Goal: Task Accomplishment & Management: Manage account settings

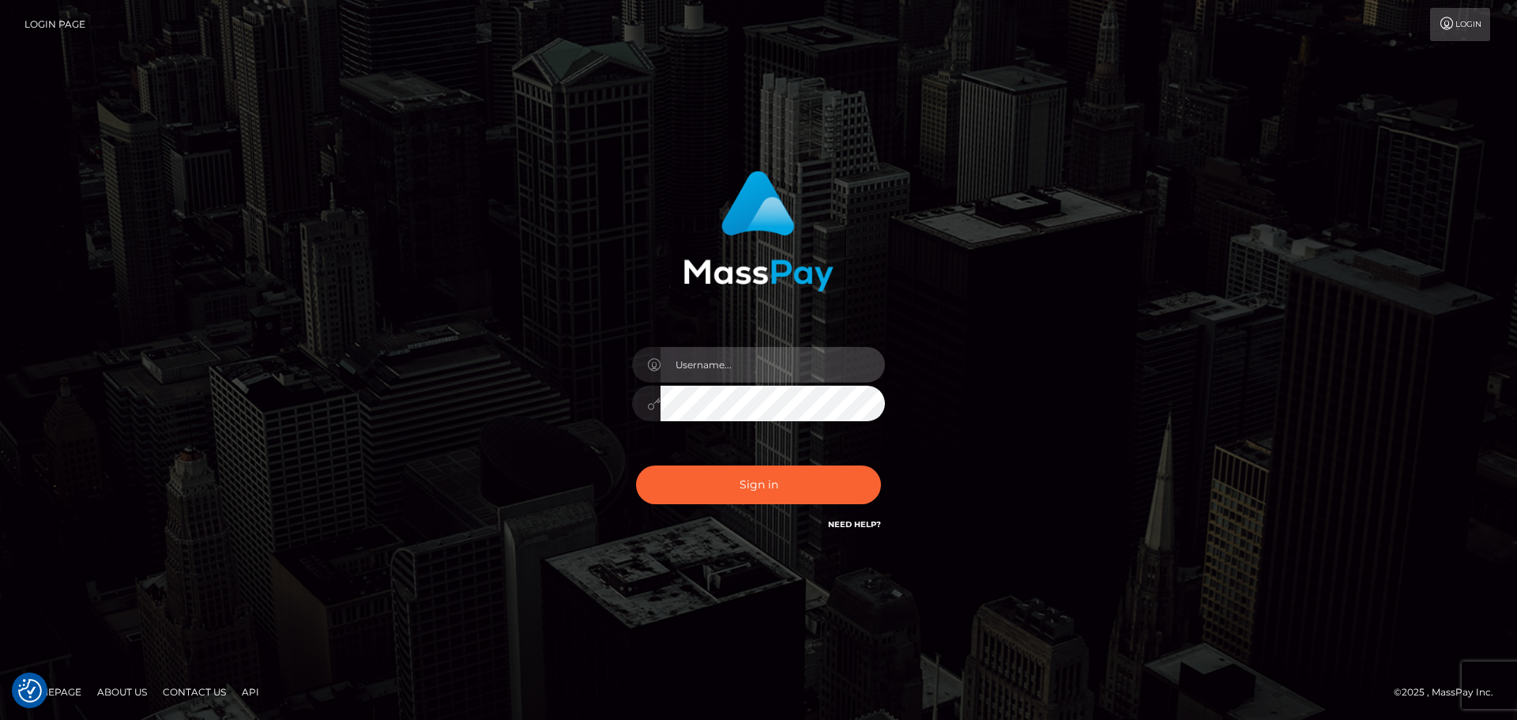
click at [722, 367] on input "text" at bounding box center [772, 365] width 224 height 36
type input "wb.le-vel.cad"
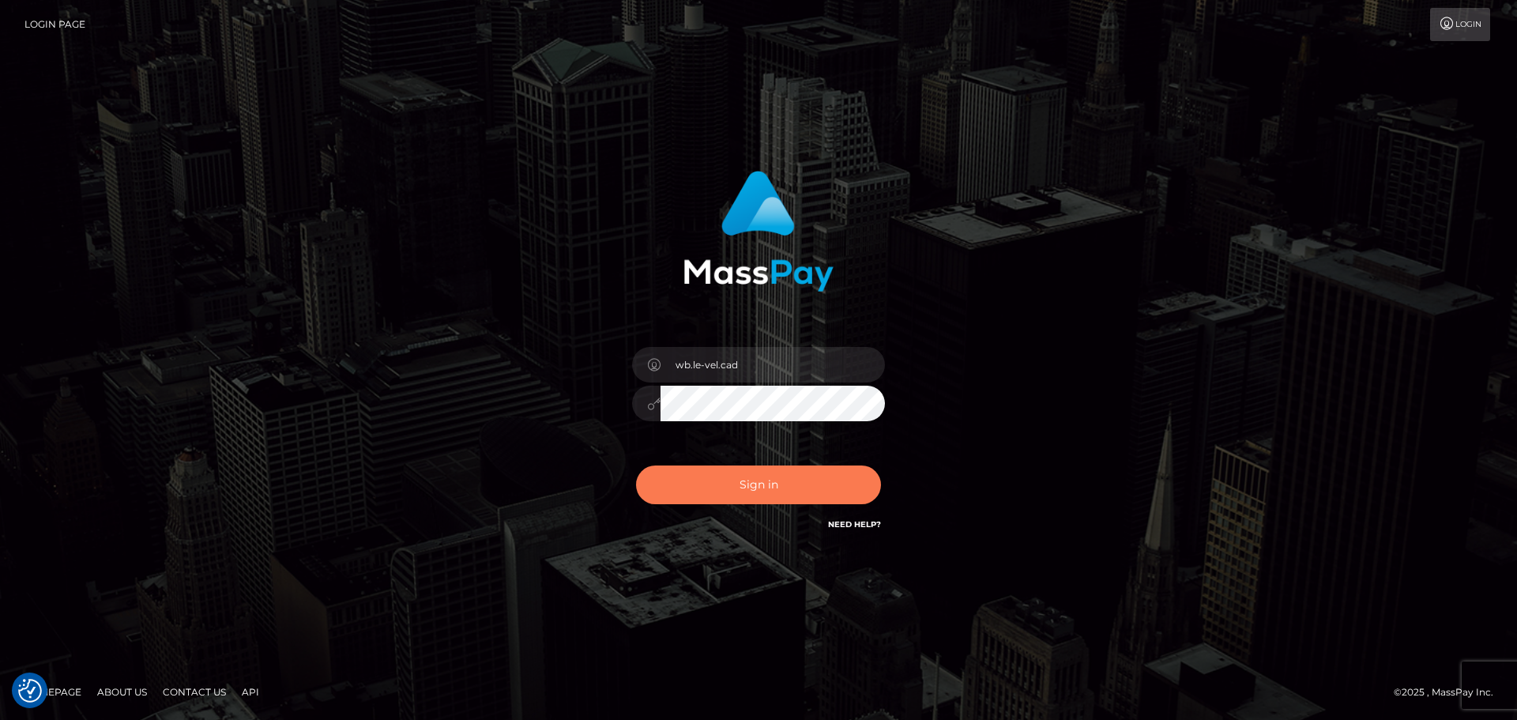
click at [777, 481] on button "Sign in" at bounding box center [758, 484] width 245 height 39
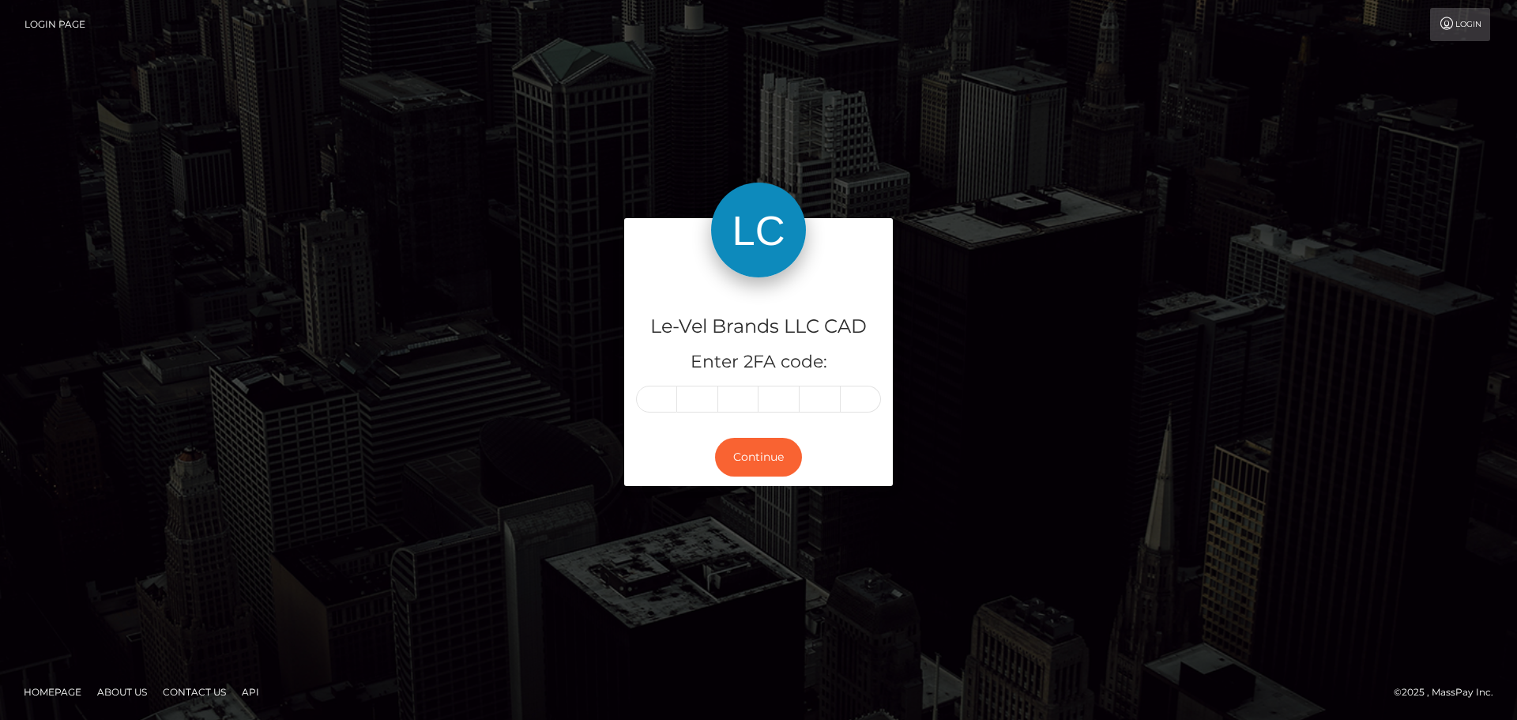
click at [662, 402] on input "text" at bounding box center [656, 399] width 41 height 27
type input "9"
type input "7"
type input "0"
type input "5"
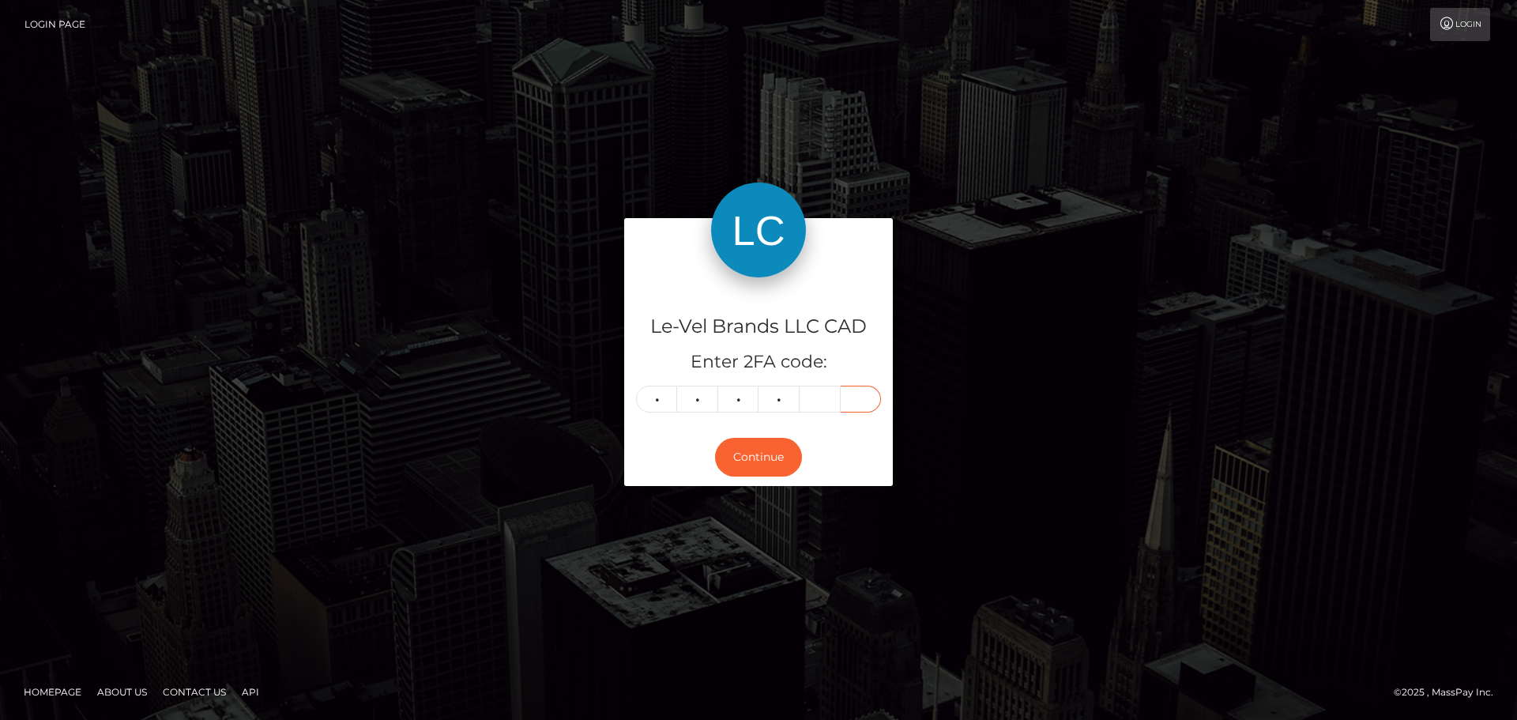
type input "6"
type input "4"
